Goal: Ask a question

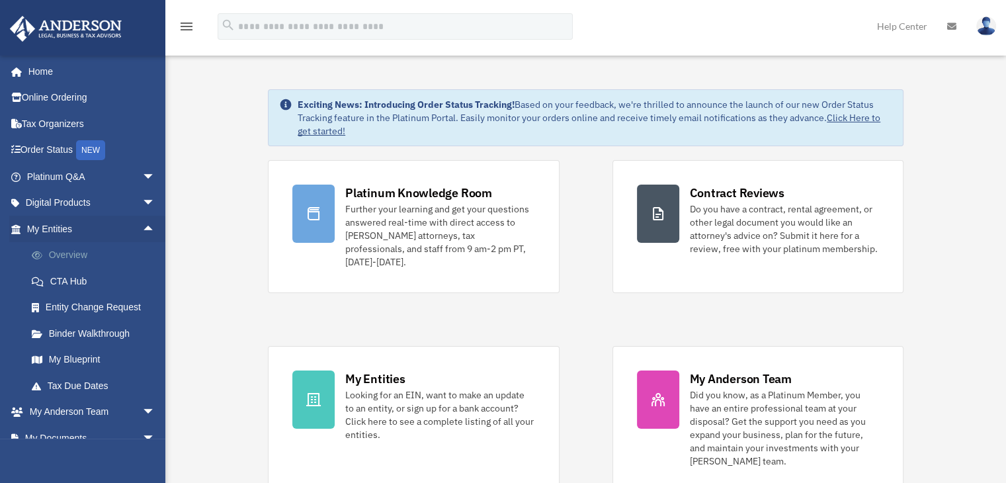
scroll to position [93, 0]
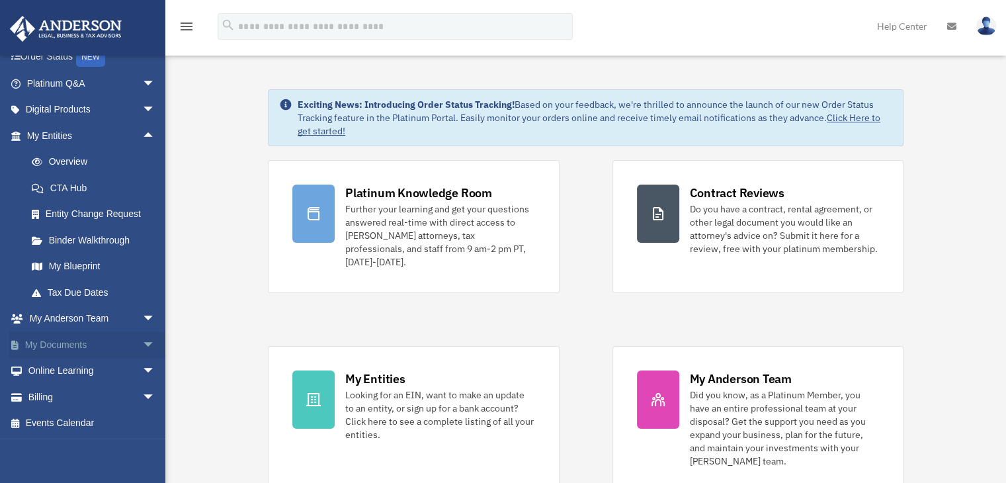
click at [142, 343] on span "arrow_drop_down" at bounding box center [155, 344] width 26 height 27
click at [65, 374] on link "Box" at bounding box center [97, 371] width 157 height 26
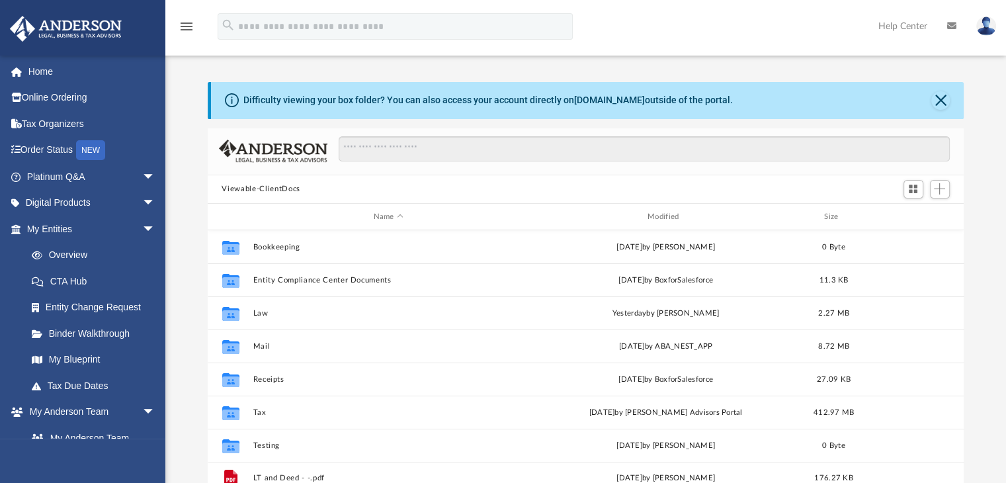
scroll to position [290, 746]
click at [150, 175] on span "arrow_drop_down" at bounding box center [155, 176] width 26 height 27
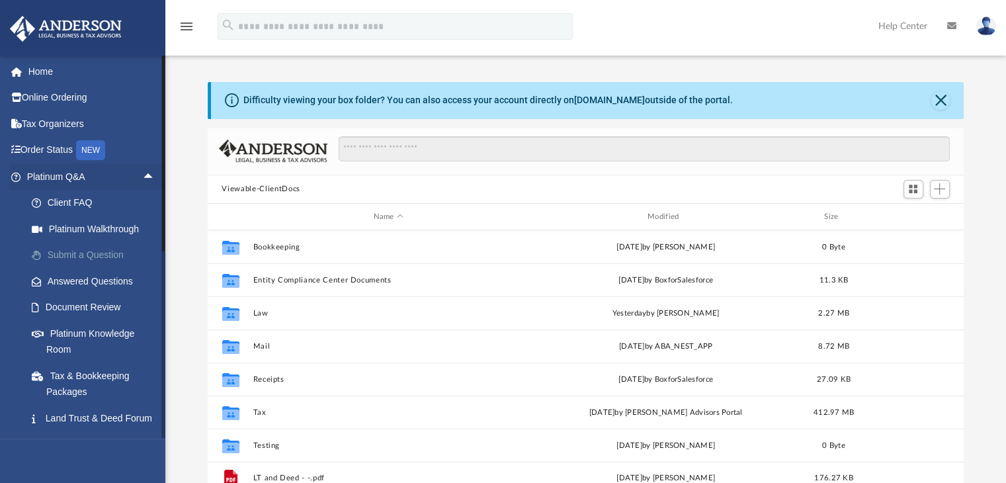
click at [106, 252] on link "Submit a Question" at bounding box center [97, 255] width 157 height 26
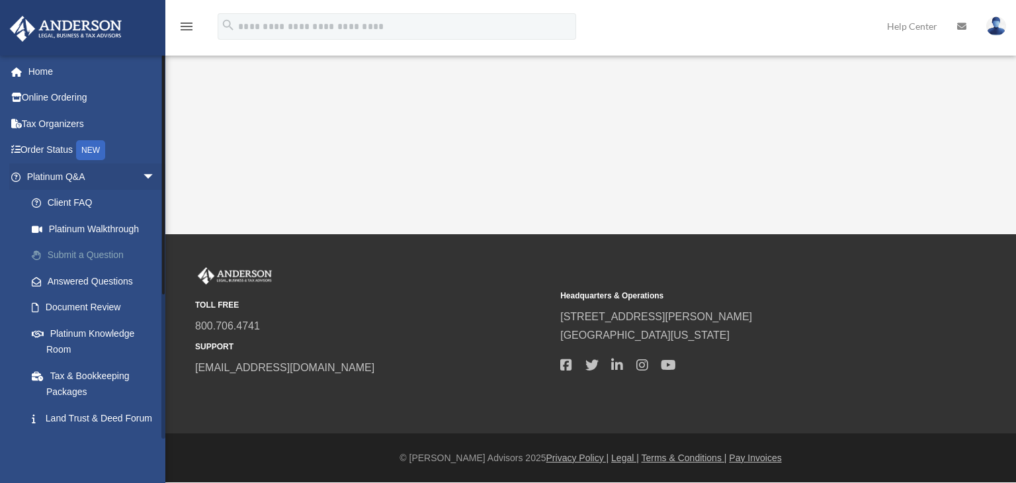
click at [79, 253] on link "Submit a Question" at bounding box center [97, 255] width 157 height 26
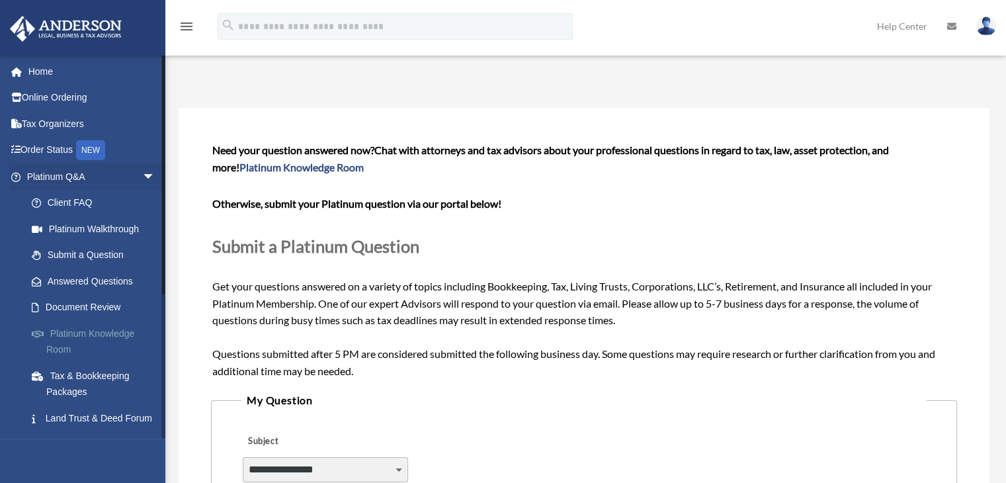
click at [85, 331] on link "Platinum Knowledge Room" at bounding box center [97, 341] width 157 height 42
